Goal: Transaction & Acquisition: Purchase product/service

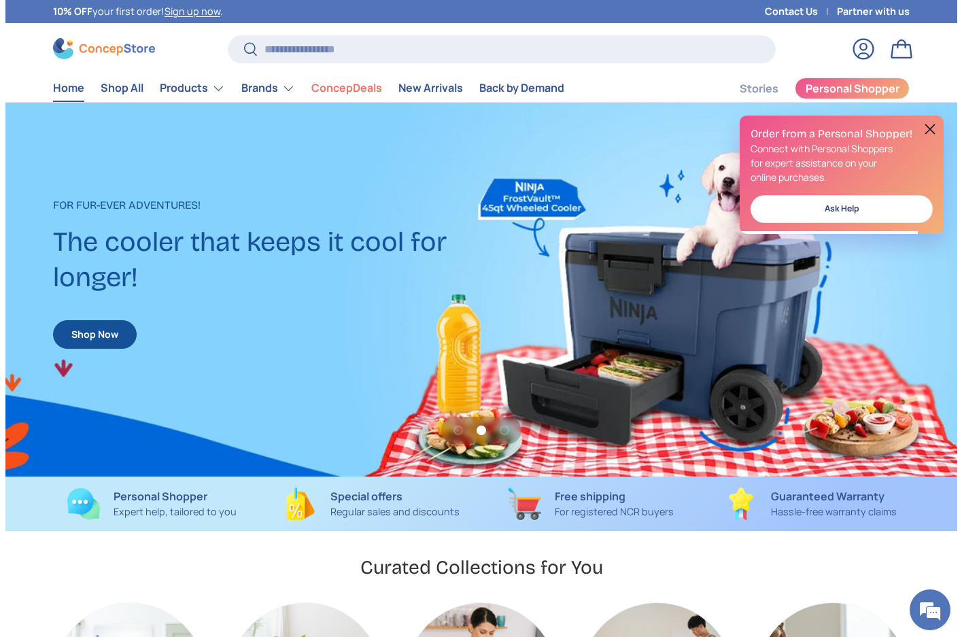
scroll to position [0, 951]
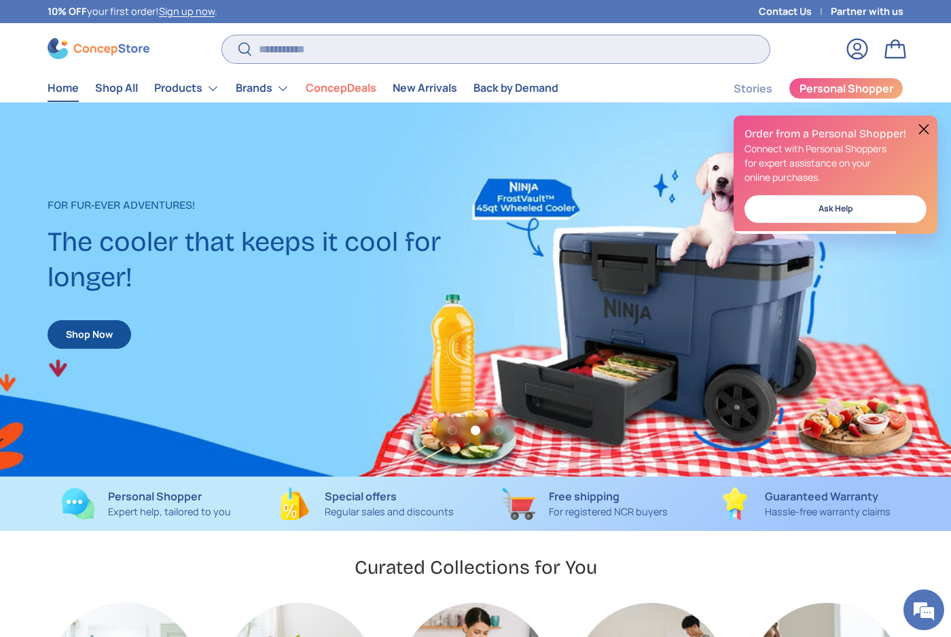
click at [456, 50] on input "Search" at bounding box center [496, 49] width 548 height 28
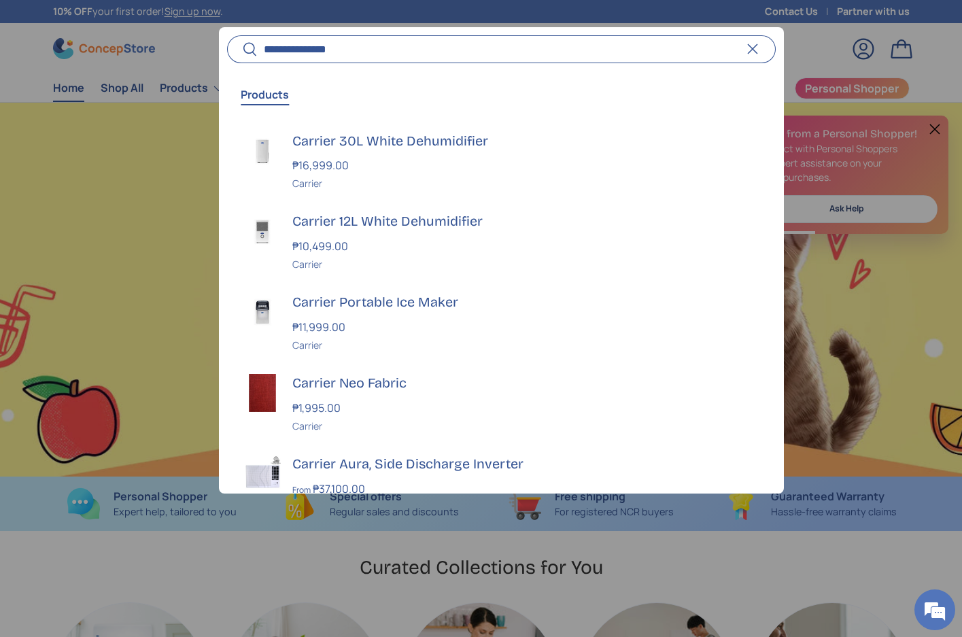
scroll to position [0, 1923]
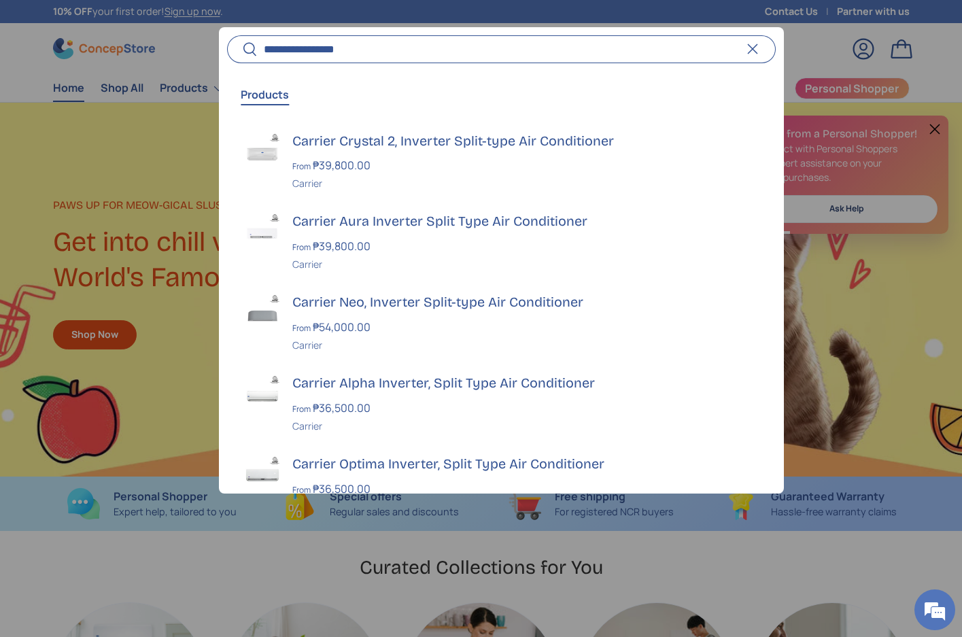
type input "**********"
click at [227, 34] on button "Search" at bounding box center [242, 50] width 31 height 32
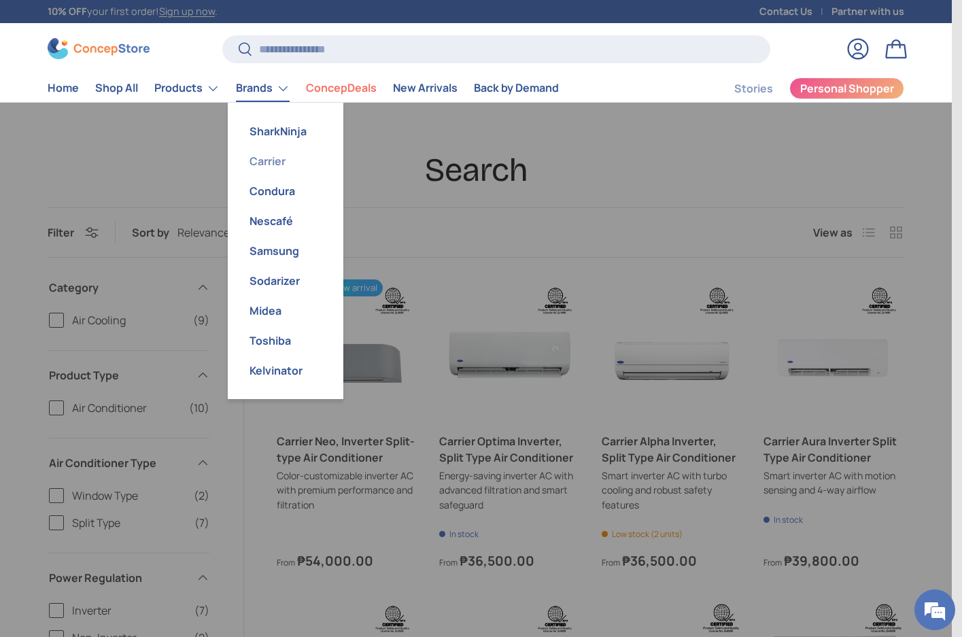
click at [280, 164] on link "Carrier" at bounding box center [285, 161] width 99 height 30
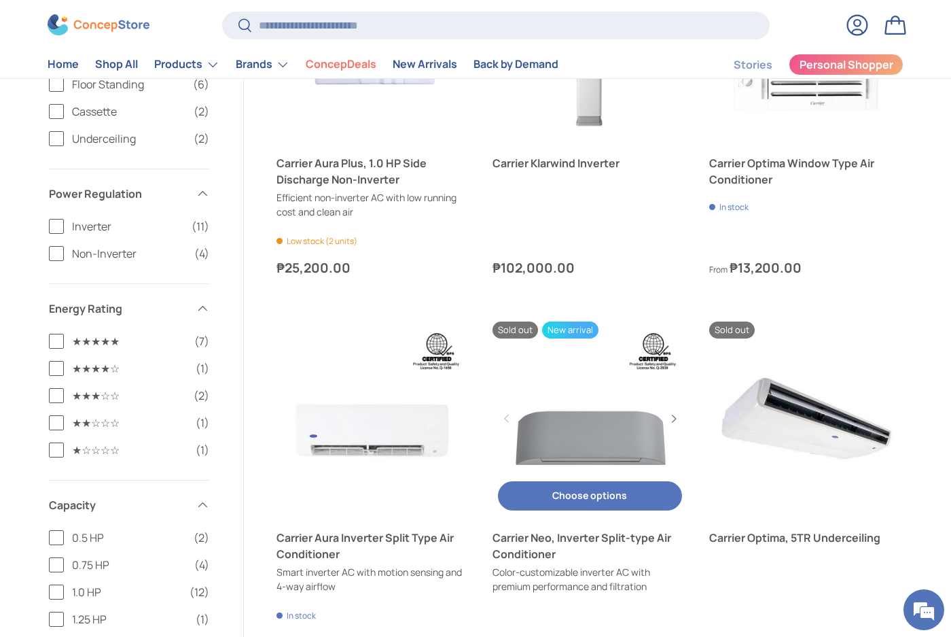
scroll to position [1087, 0]
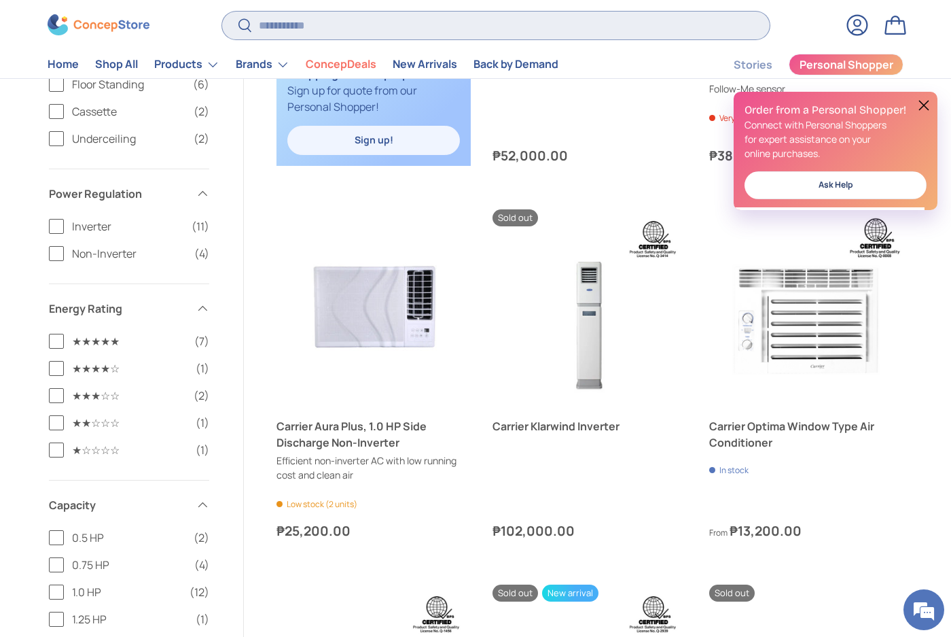
click at [355, 32] on input "Search" at bounding box center [496, 26] width 548 height 28
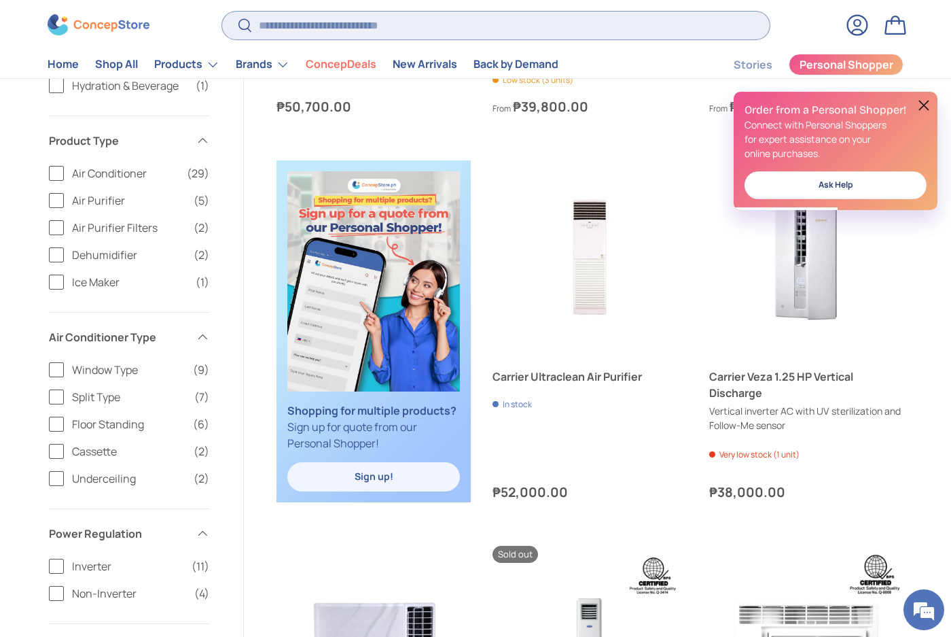
scroll to position [748, 0]
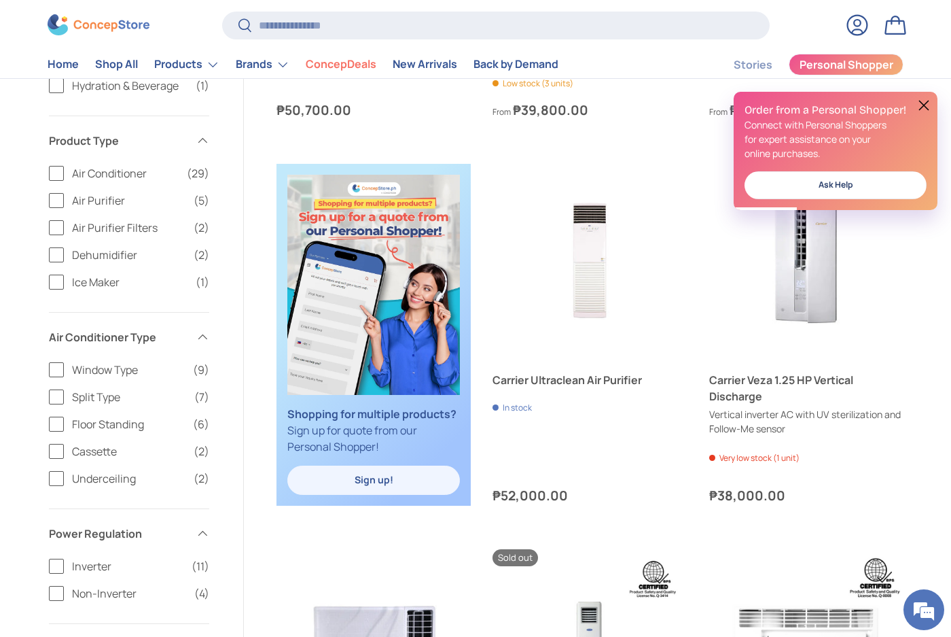
click at [49, 396] on label "Split Type (7)" at bounding box center [129, 397] width 160 height 16
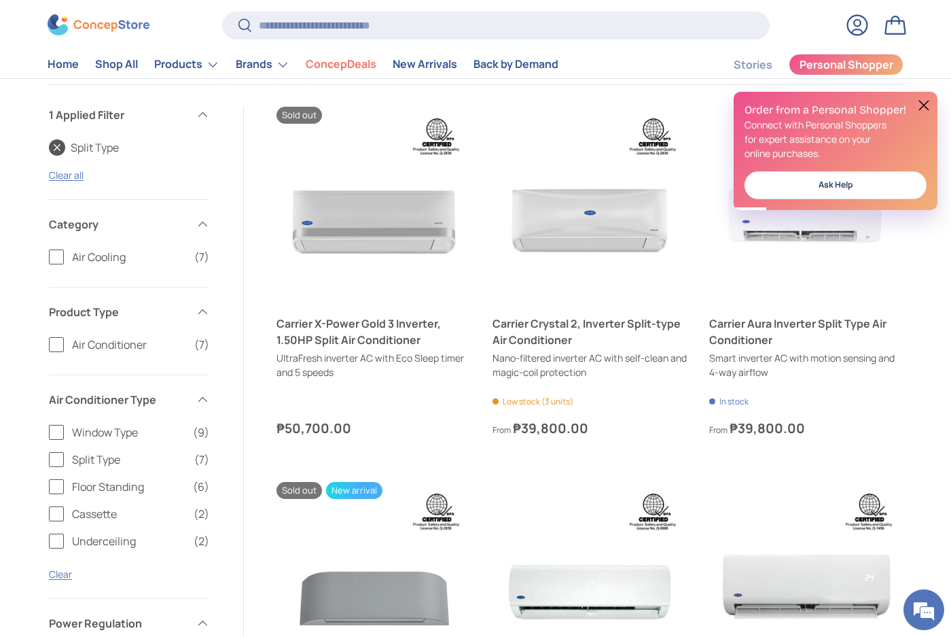
scroll to position [427, 0]
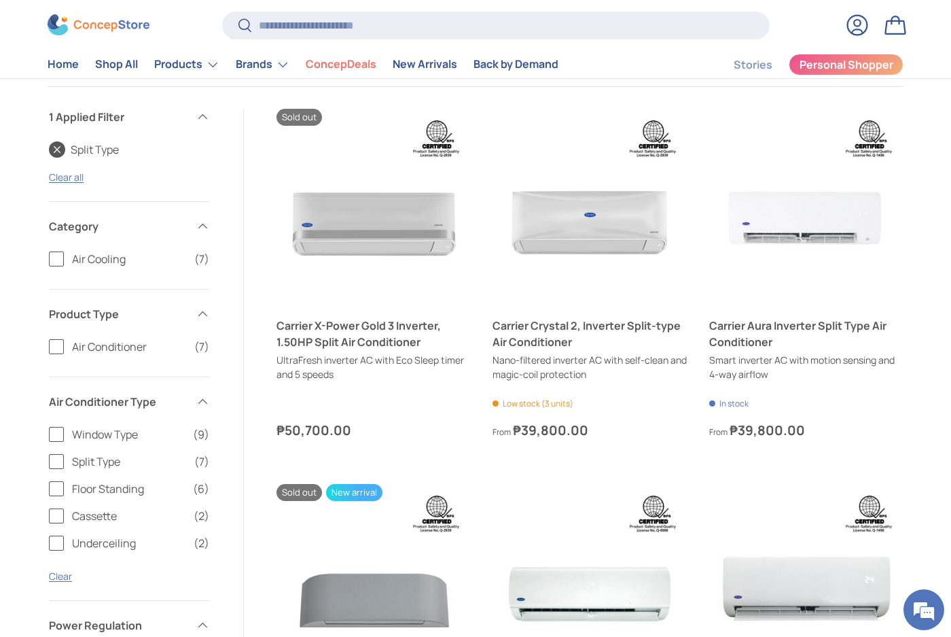
click at [54, 347] on label "Air Conditioner (7)" at bounding box center [129, 346] width 160 height 16
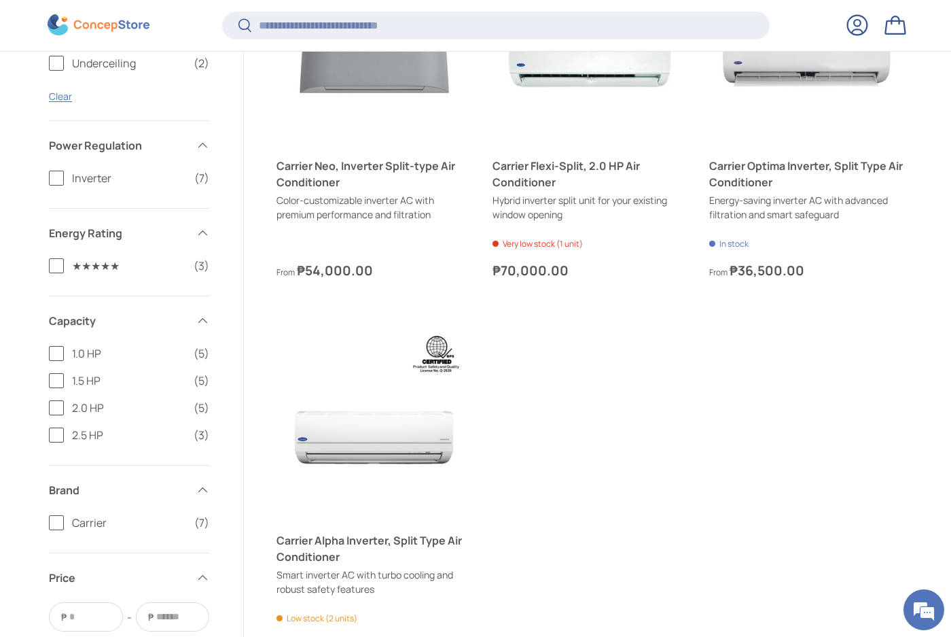
scroll to position [968, 0]
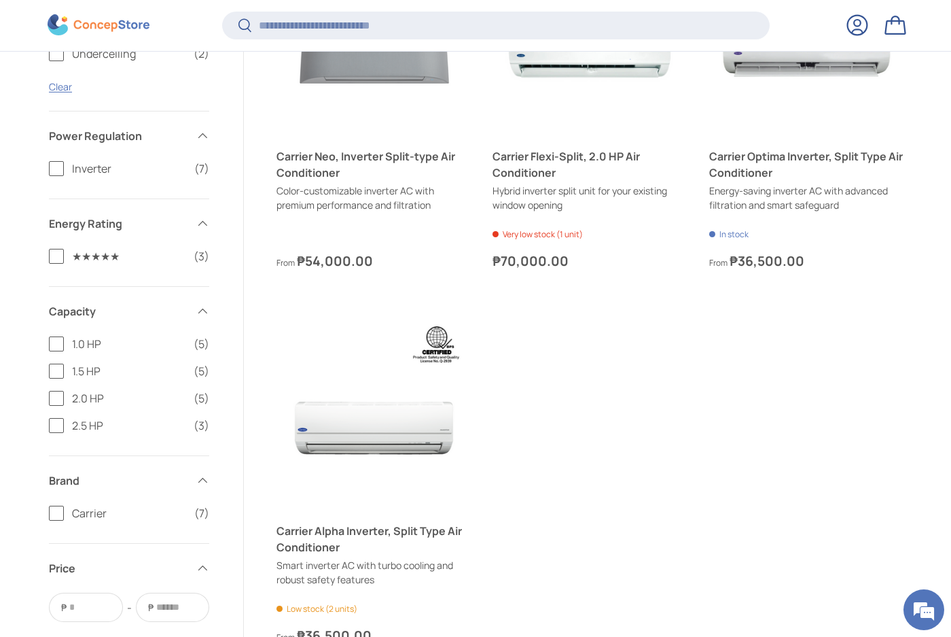
click at [53, 404] on label "2.0 HP (5)" at bounding box center [129, 398] width 160 height 16
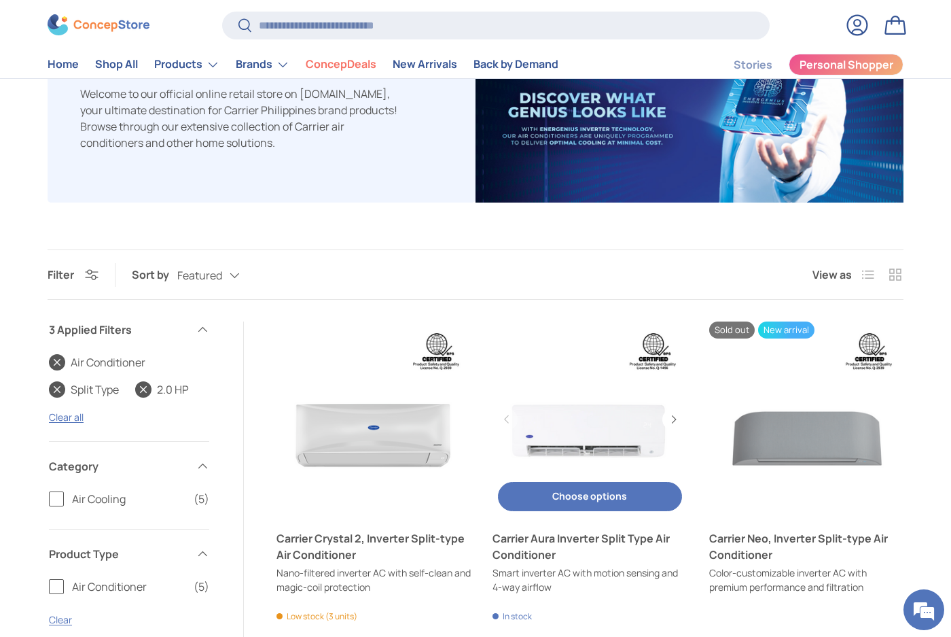
scroll to position [85, 0]
